Goal: Task Accomplishment & Management: Complete application form

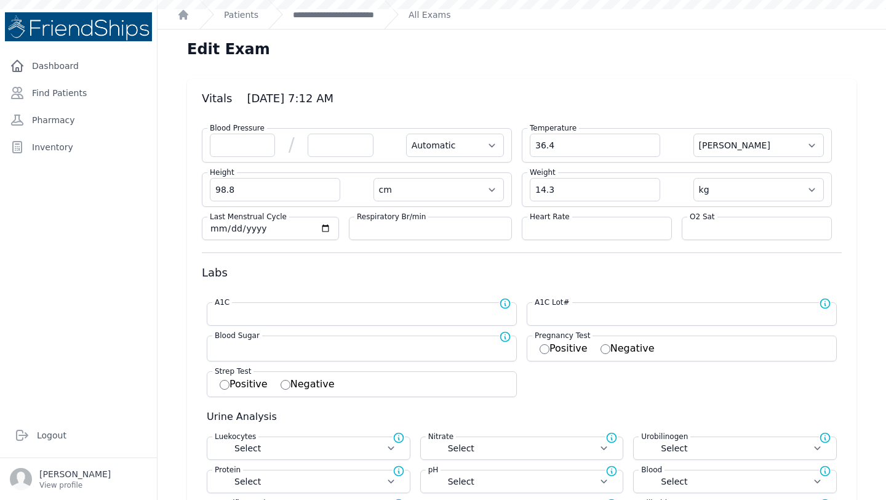
select select "Automatic"
select select "C"
select select "cm"
select select "kg"
select select
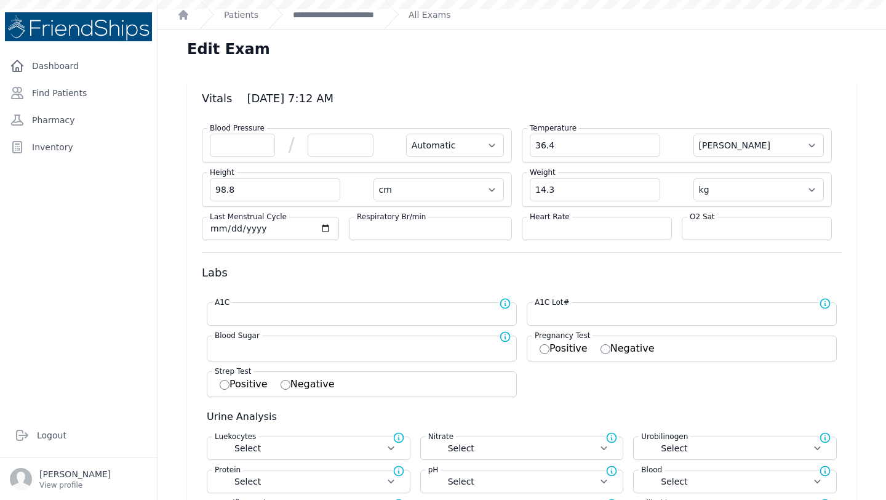
select select
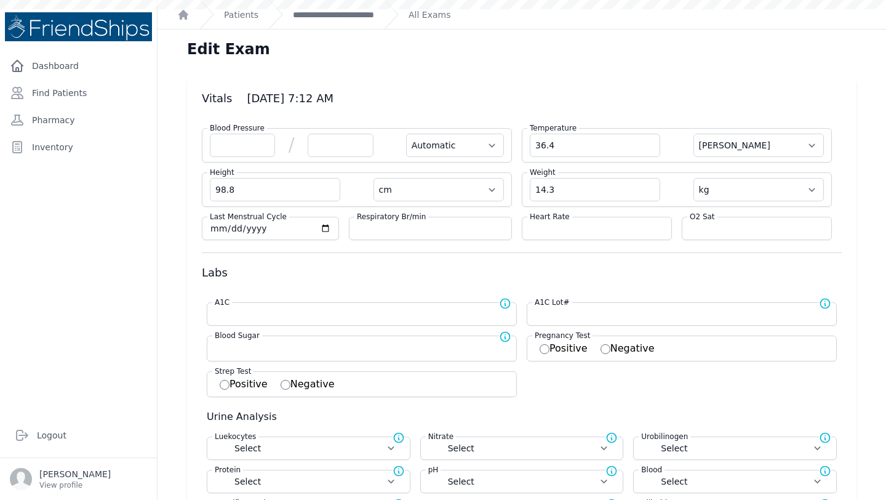
select select
